Goal: Task Accomplishment & Management: Manage account settings

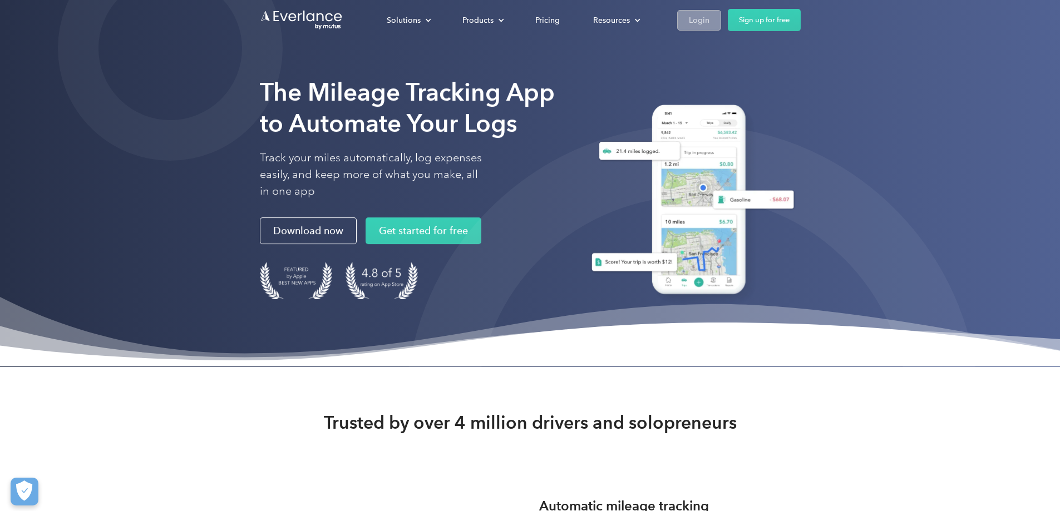
click at [721, 21] on link "Login" at bounding box center [699, 20] width 44 height 21
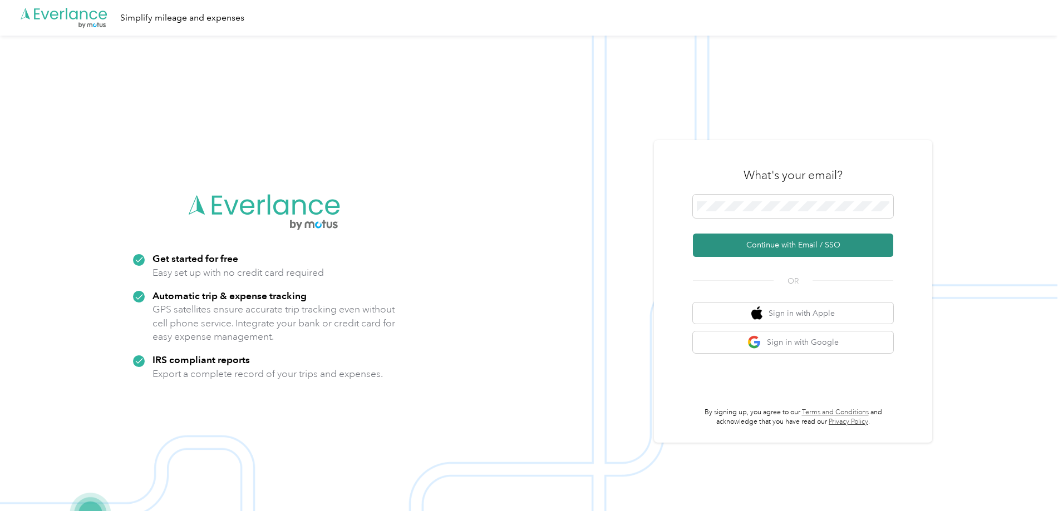
click at [850, 248] on button "Continue with Email / SSO" at bounding box center [793, 245] width 200 height 23
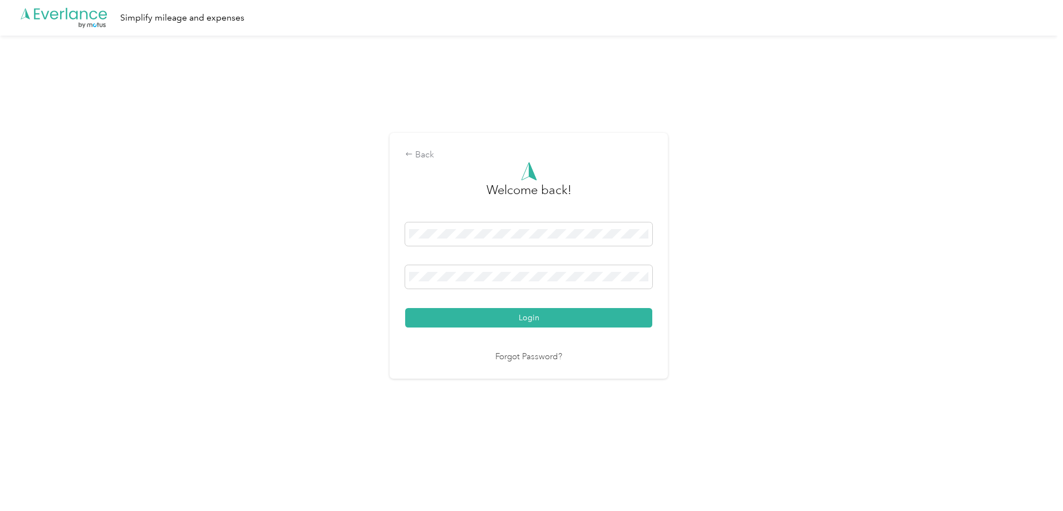
click at [498, 313] on button "Login" at bounding box center [528, 317] width 247 height 19
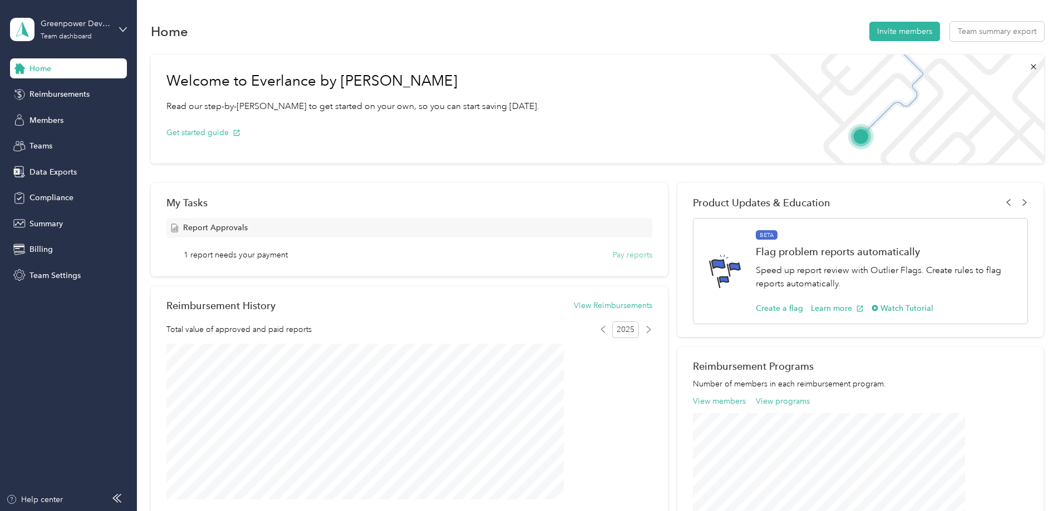
click at [636, 258] on button "Pay reports" at bounding box center [633, 255] width 40 height 12
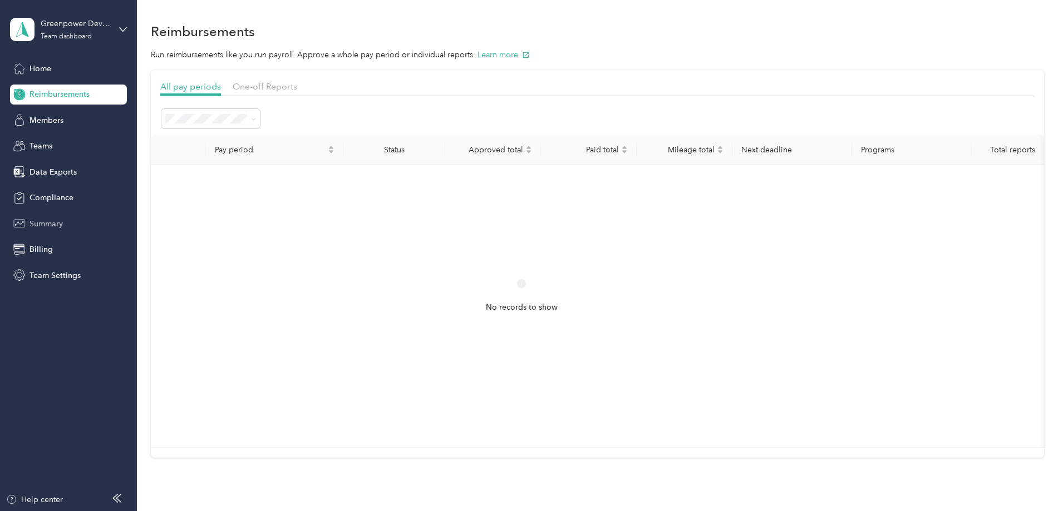
click at [65, 227] on div "Summary" at bounding box center [68, 224] width 117 height 20
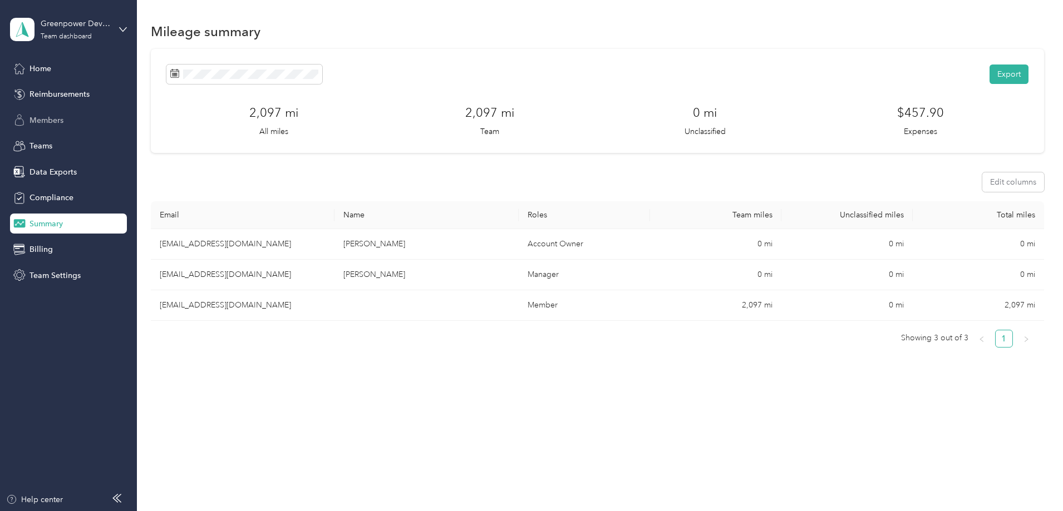
click at [66, 114] on div "Members" at bounding box center [68, 120] width 117 height 20
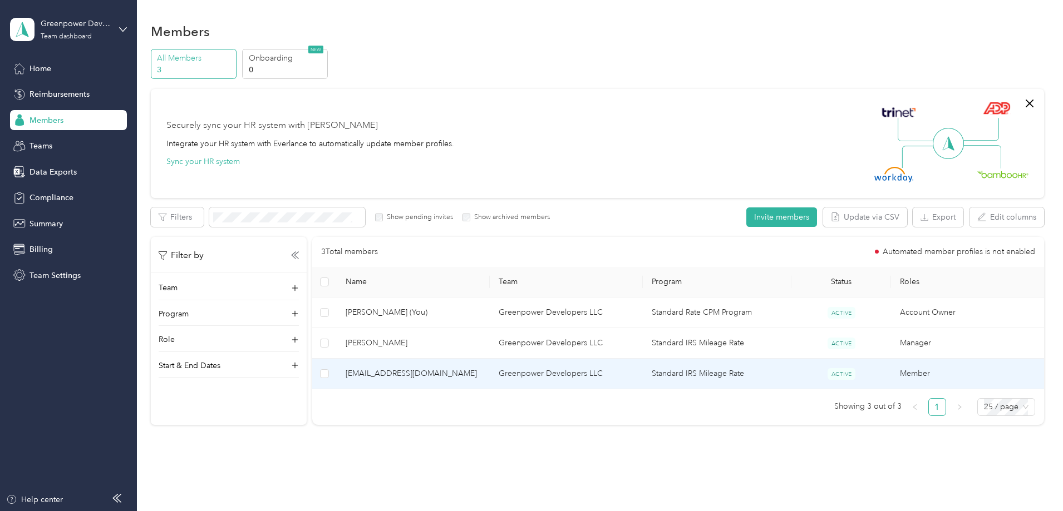
click at [726, 368] on td "Standard IRS Mileage Rate" at bounding box center [717, 374] width 149 height 31
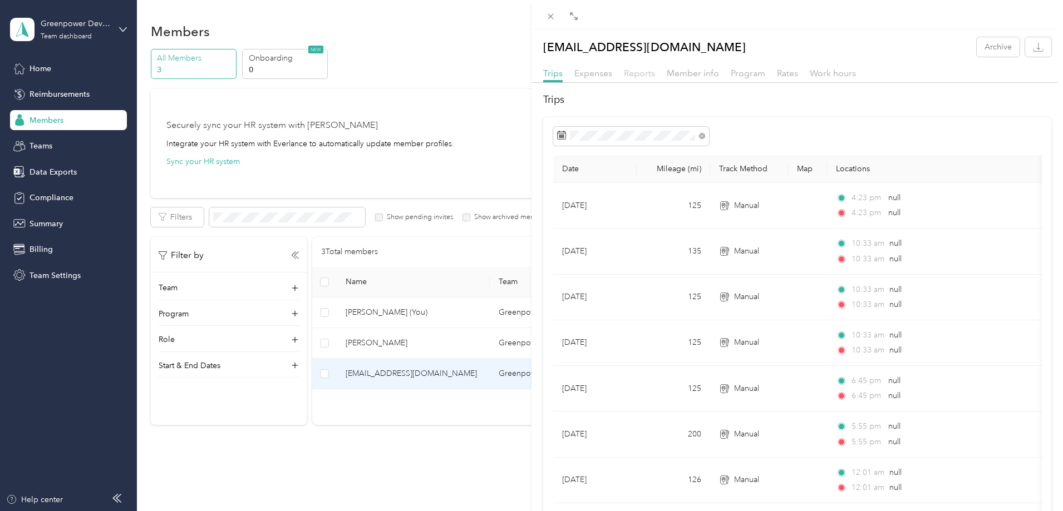
click at [648, 74] on span "Reports" at bounding box center [639, 73] width 31 height 11
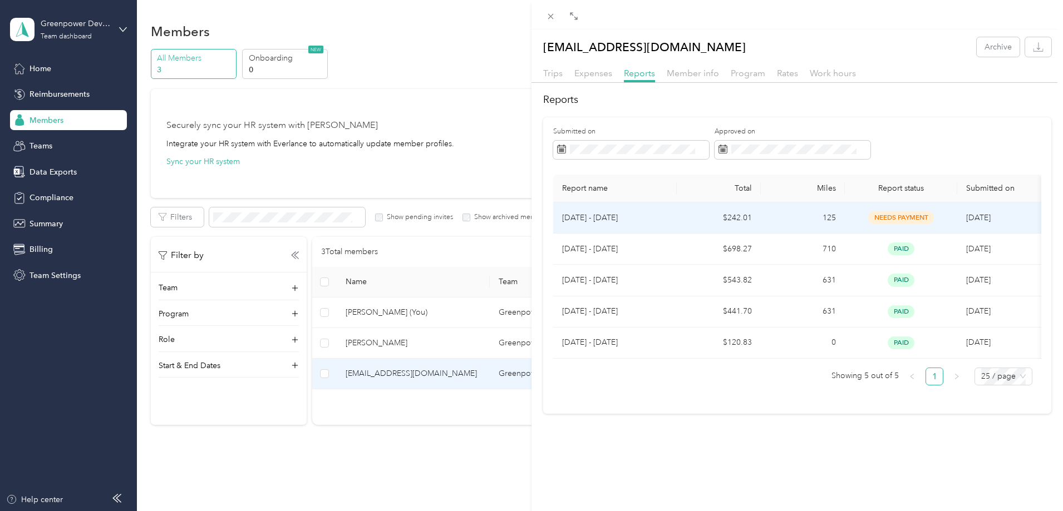
click at [856, 217] on div "needs payment" at bounding box center [900, 217] width 95 height 13
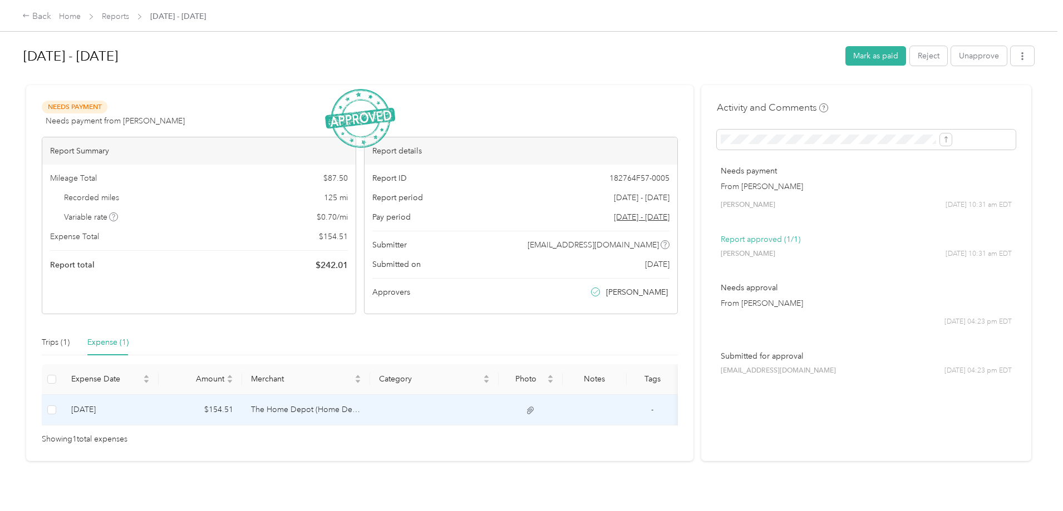
click at [441, 417] on td at bounding box center [434, 410] width 129 height 31
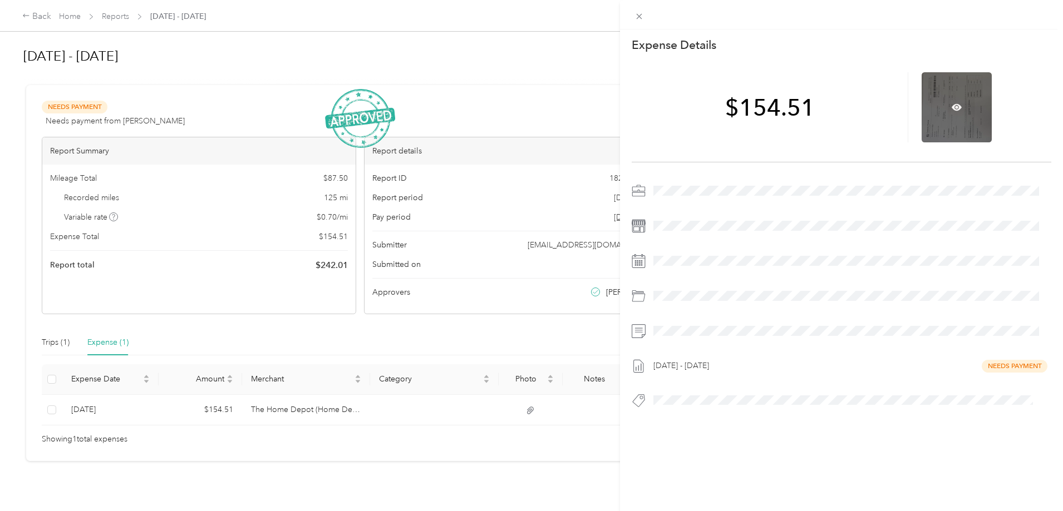
click at [959, 111] on div at bounding box center [956, 107] width 70 height 70
click at [955, 108] on icon at bounding box center [956, 107] width 10 height 7
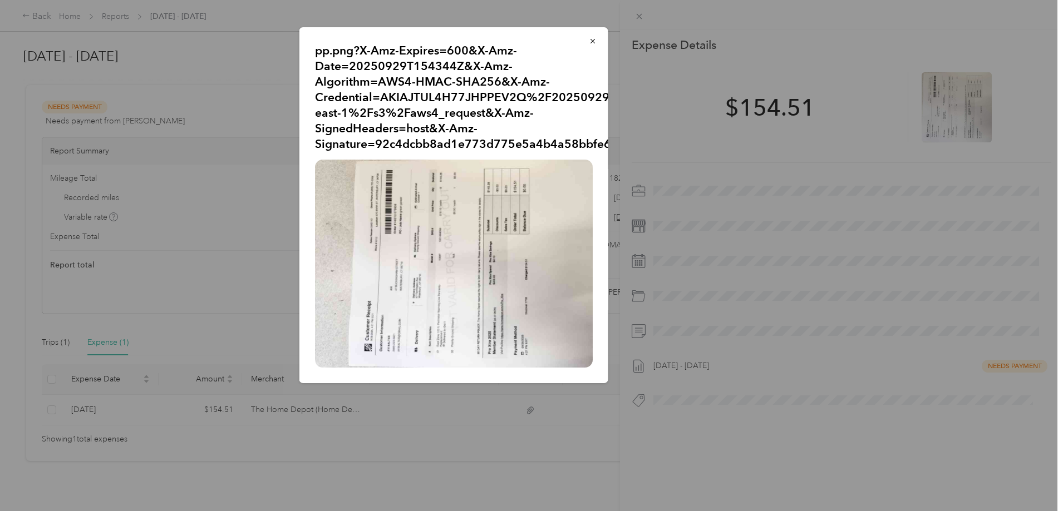
click at [520, 284] on img at bounding box center [454, 264] width 278 height 208
click at [594, 46] on button "button" at bounding box center [592, 40] width 23 height 19
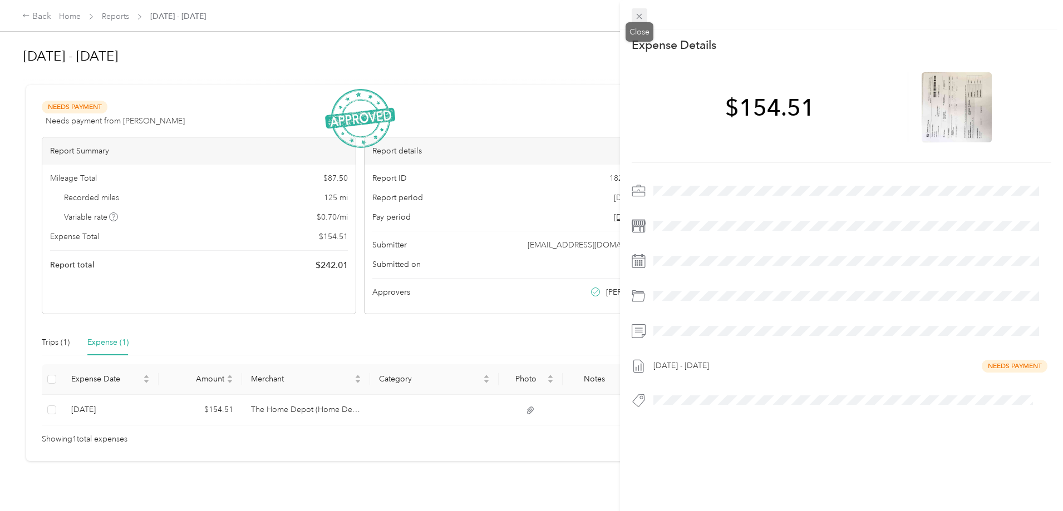
click at [641, 21] on span at bounding box center [639, 16] width 16 height 16
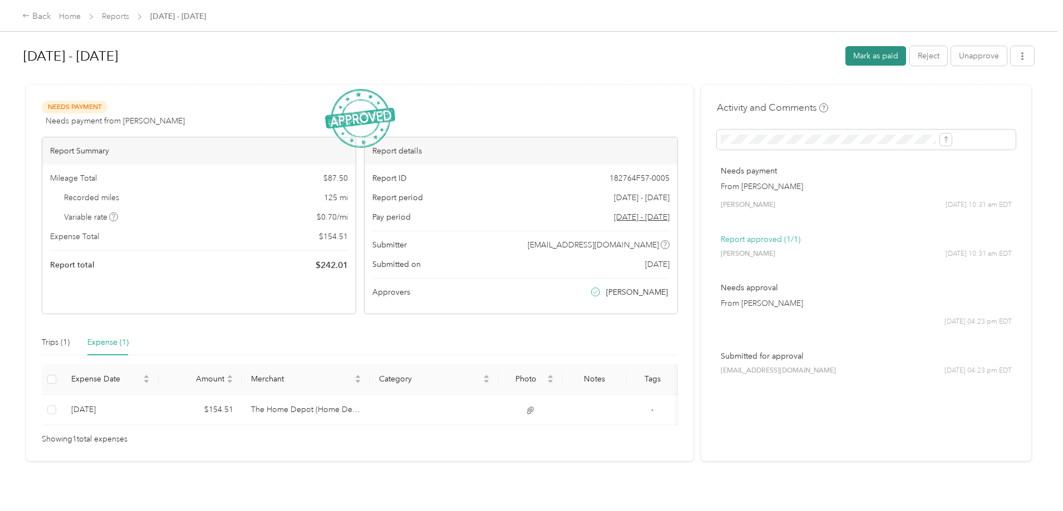
click at [845, 61] on button "Mark as paid" at bounding box center [875, 55] width 61 height 19
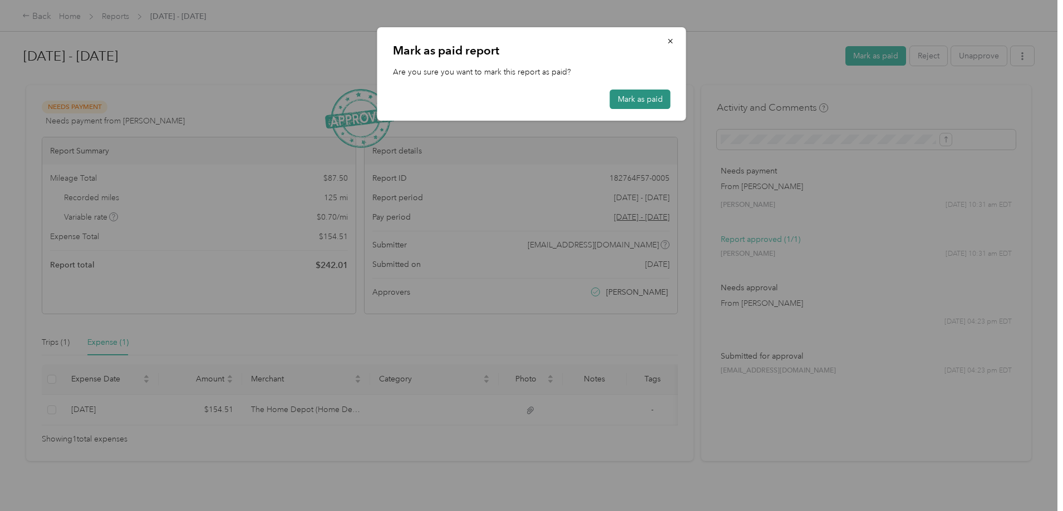
click at [626, 102] on button "Mark as paid" at bounding box center [640, 99] width 61 height 19
